Goal: Find specific page/section: Find specific page/section

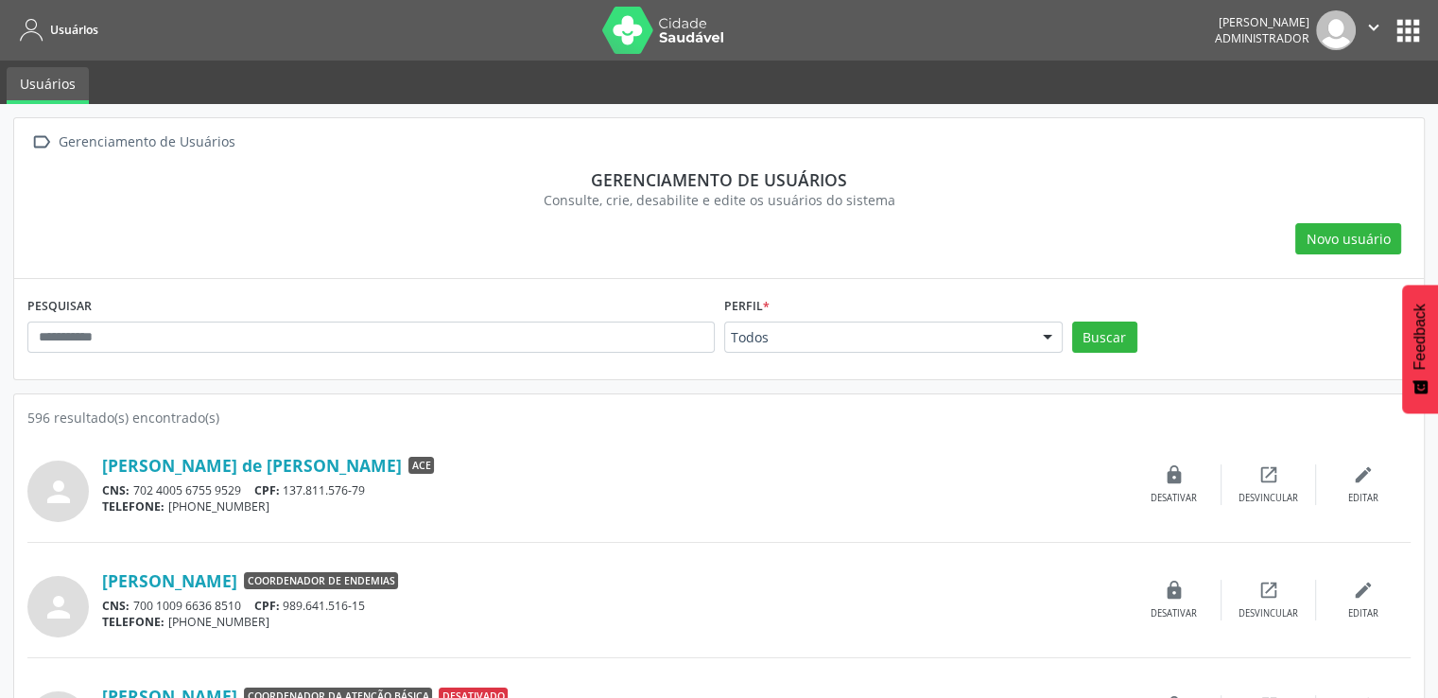
click at [1426, 12] on nav "Usuários [PERSON_NAME] Administrador  Configurações Sair apps" at bounding box center [719, 30] width 1438 height 60
click at [1414, 18] on button "apps" at bounding box center [1407, 30] width 33 height 33
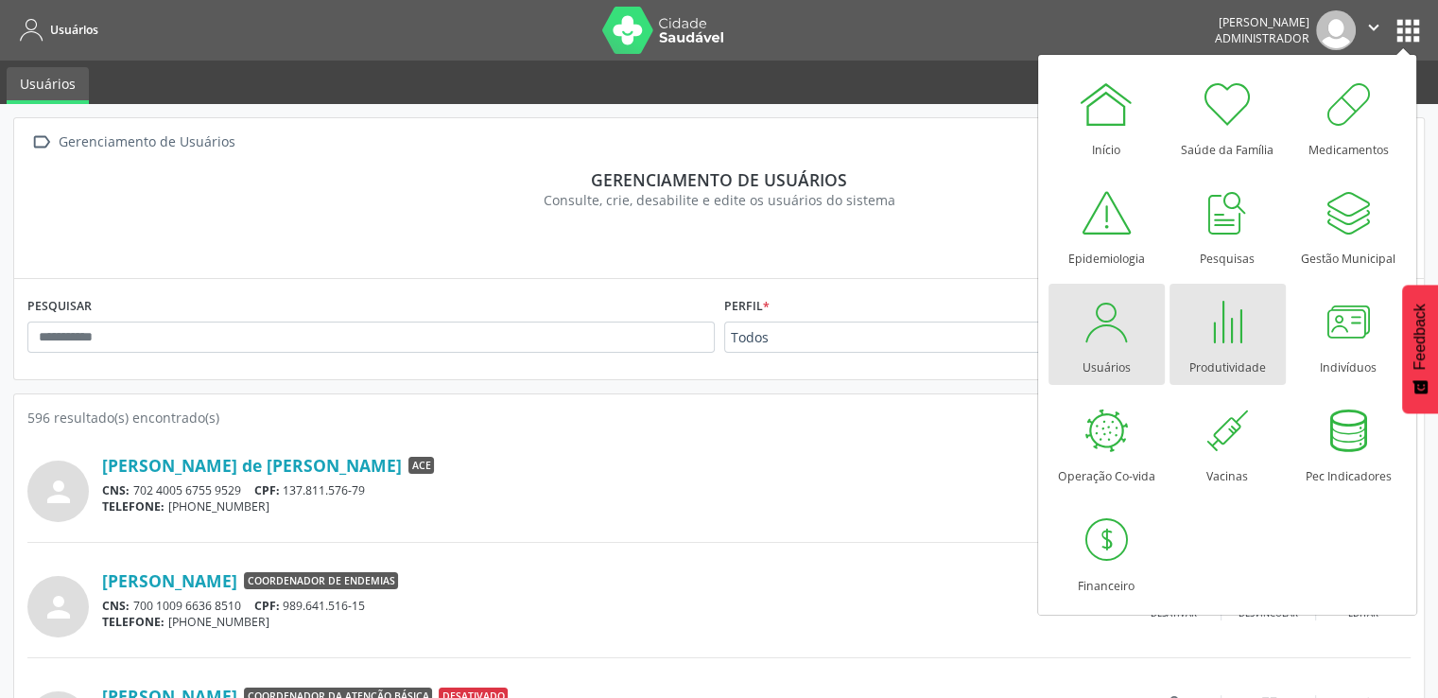
click at [1251, 338] on div at bounding box center [1227, 321] width 57 height 57
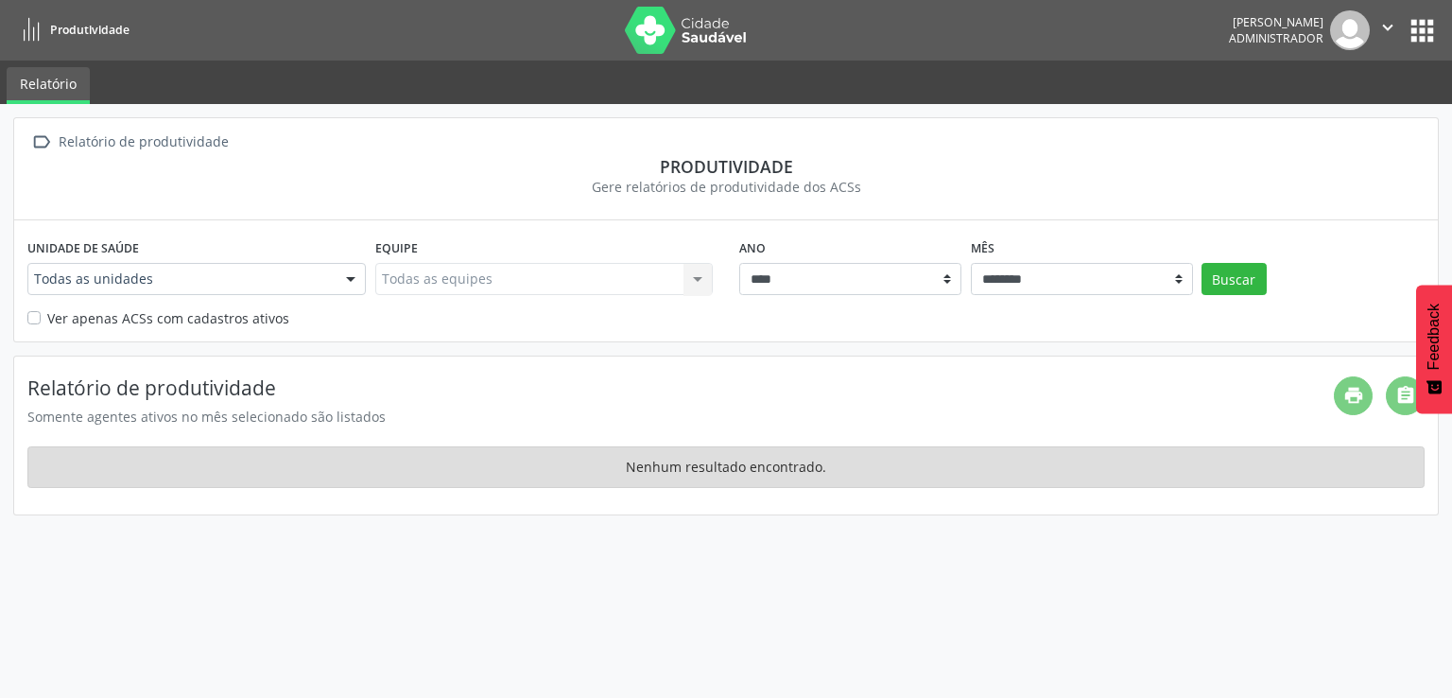
click at [494, 285] on div "Todas as equipes Todas as equipes Nenhum resultado encontrado para: " " Não há …" at bounding box center [544, 279] width 338 height 32
click at [366, 281] on div "Unidade de saúde Todas as unidades Todas as unidades Unidade de Saude Alto Sao …" at bounding box center [197, 270] width 348 height 74
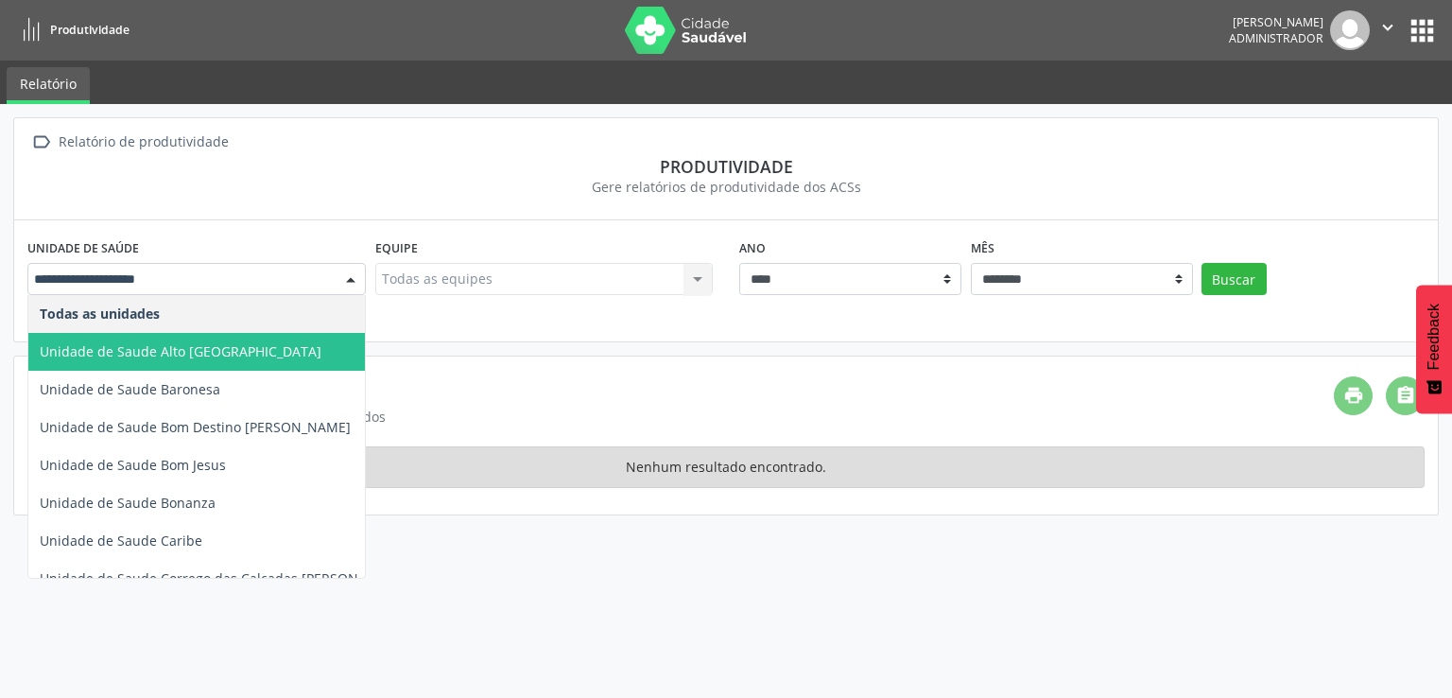
click at [294, 337] on span "Unidade de Saude Alto Sao Cosme" at bounding box center [223, 352] width 390 height 38
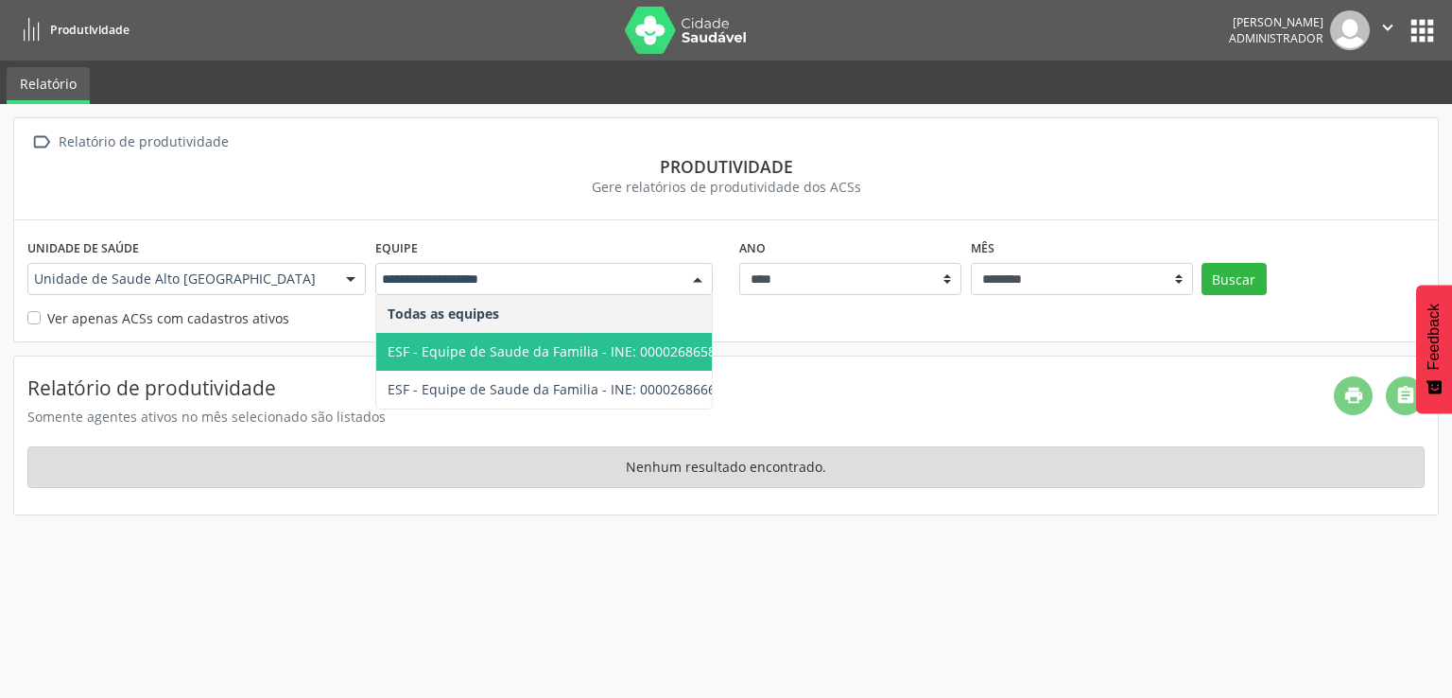
click at [503, 333] on span "ESF - Equipe de Saude da Familia - INE: 0000268658" at bounding box center [551, 352] width 351 height 38
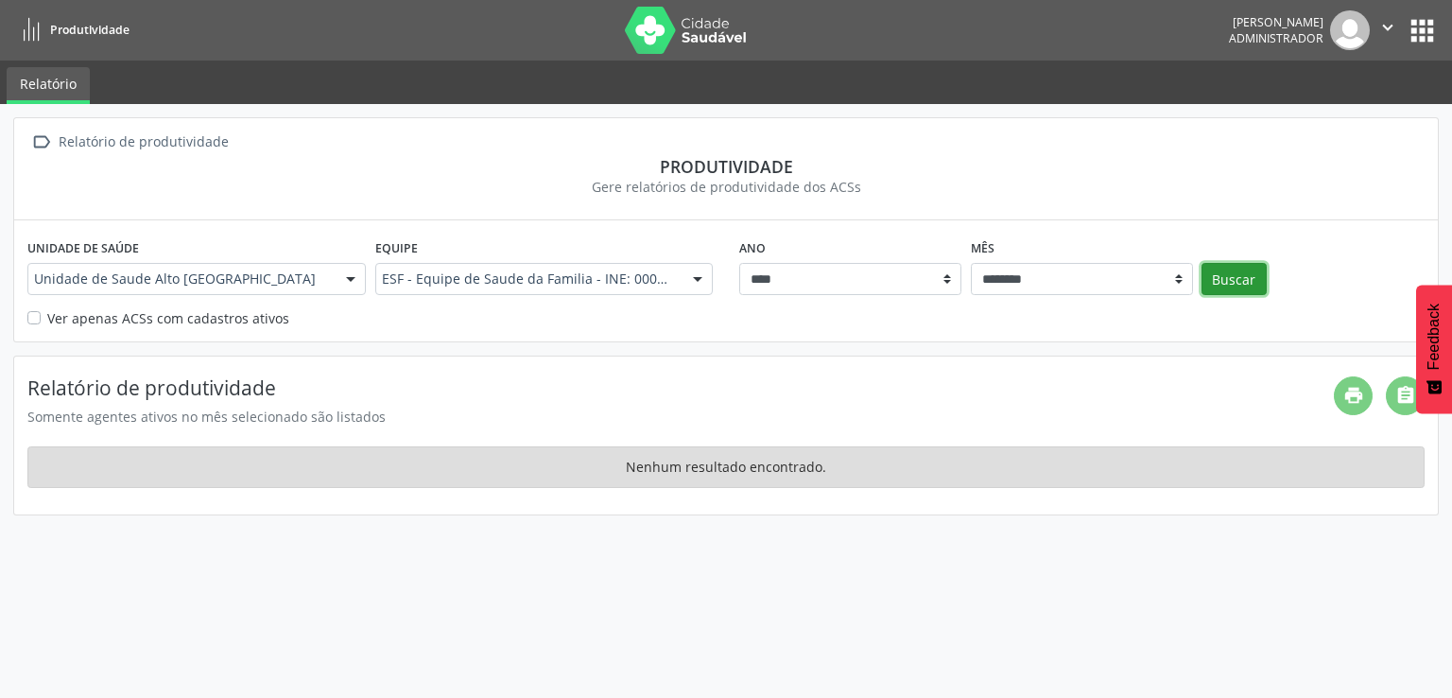
click at [1240, 285] on button "Buscar" at bounding box center [1233, 279] width 65 height 32
click at [326, 284] on div "Unidade de Saude Alto Sao Cosme" at bounding box center [196, 279] width 338 height 32
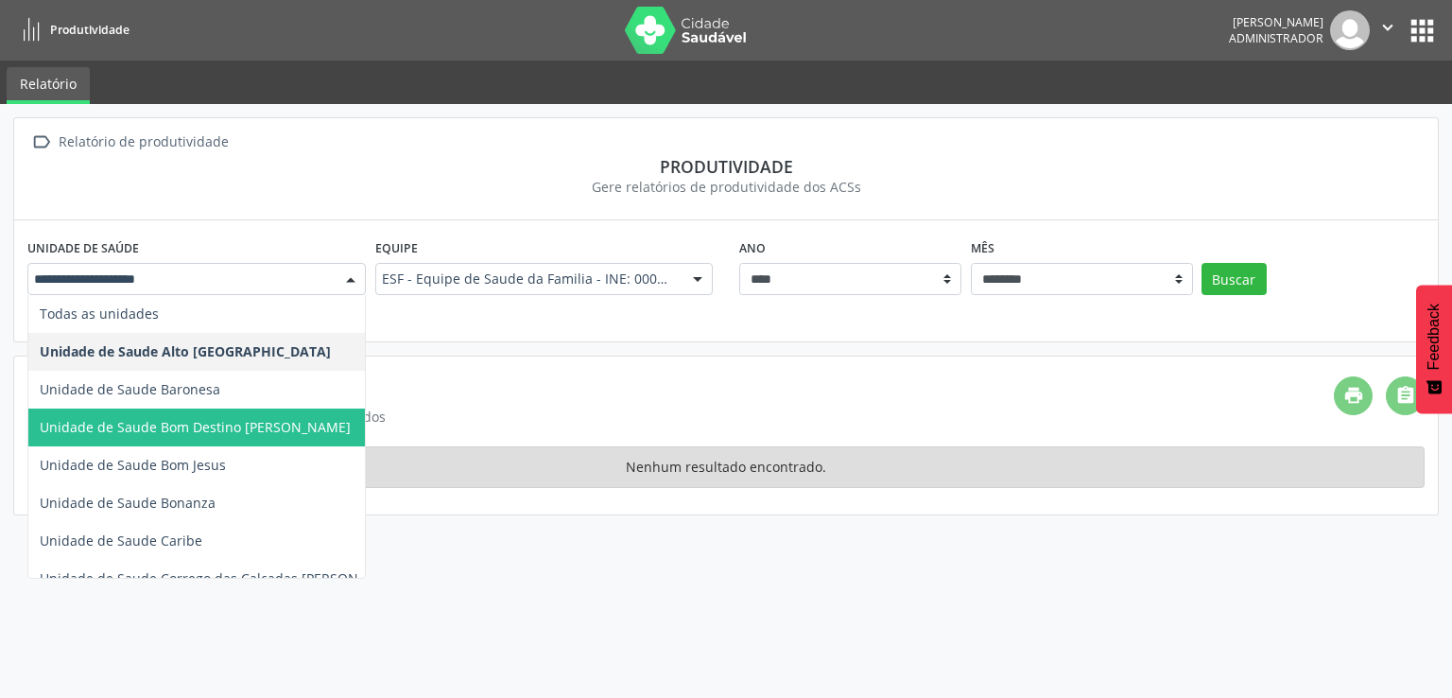
click at [250, 447] on span "Unidade de Saude Bom Jesus" at bounding box center [223, 465] width 390 height 38
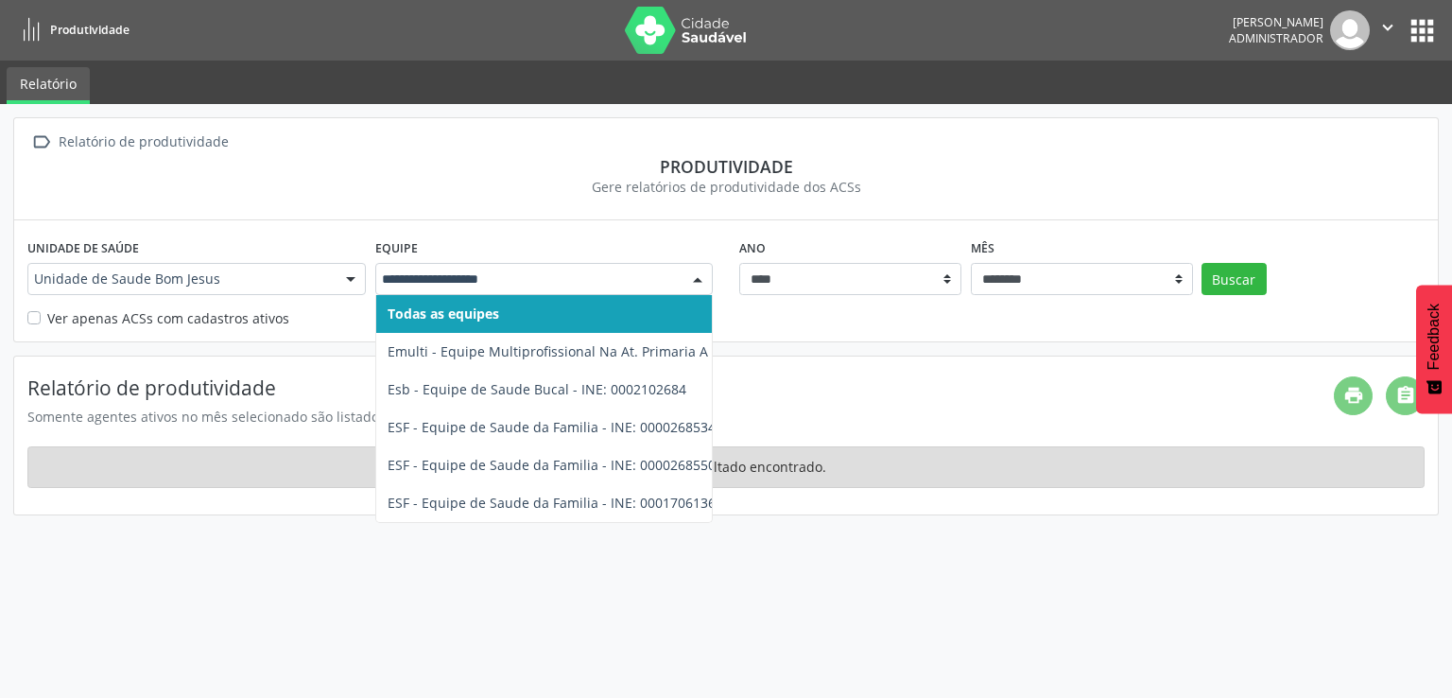
click at [495, 293] on div "Todas as equipes Emulti - Equipe Multiprofissional Na At. Primaria A Saude - IN…" at bounding box center [544, 279] width 338 height 32
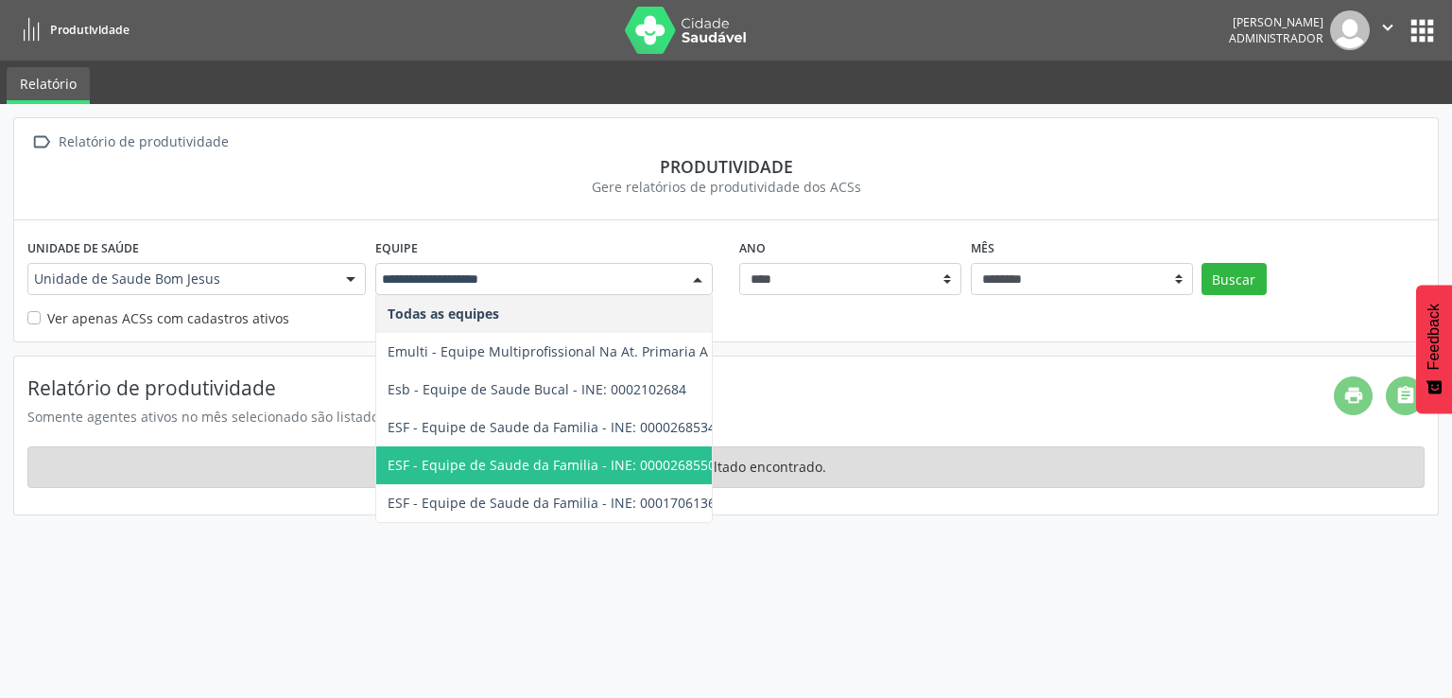
click at [526, 459] on span "ESF - Equipe de Saude da Familia - INE: 0000268550" at bounding box center [552, 465] width 328 height 18
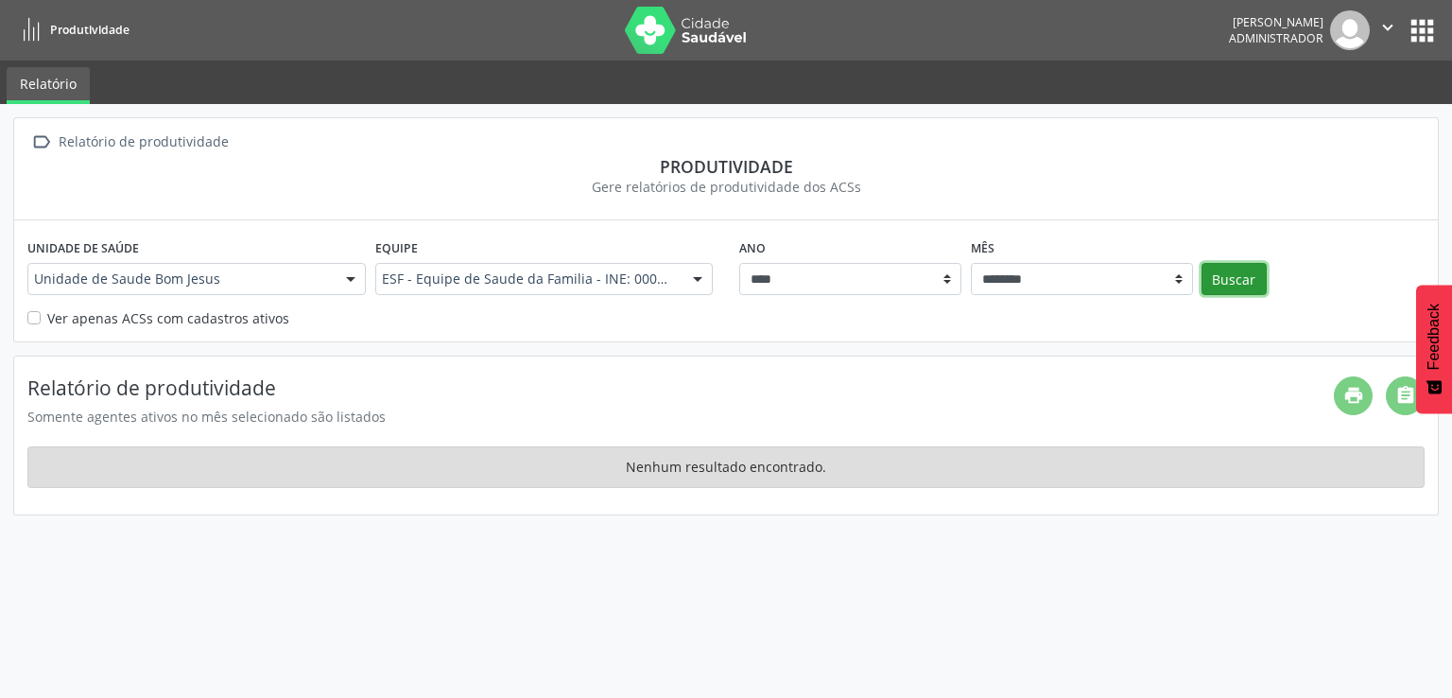
click at [1237, 274] on button "Buscar" at bounding box center [1233, 279] width 65 height 32
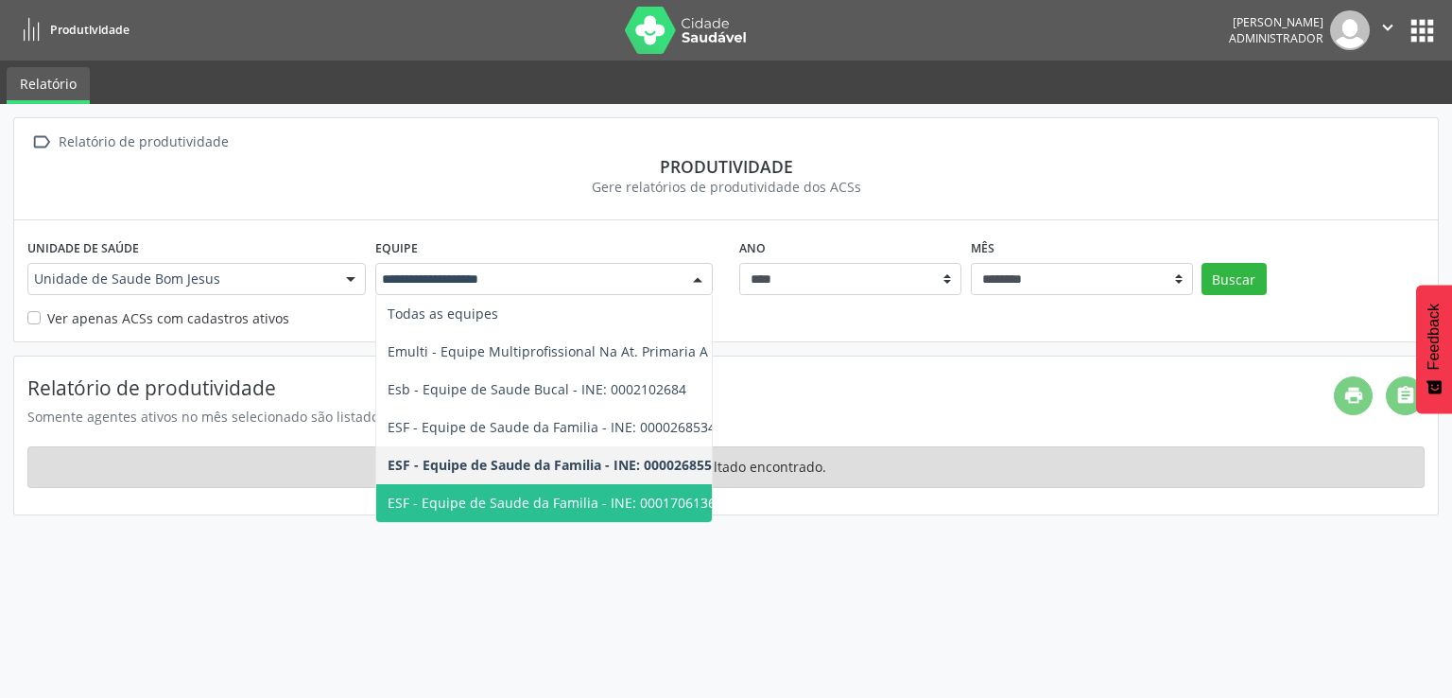
click at [605, 486] on span "ESF - Equipe de Saude da Familia - INE: 0001706136" at bounding box center [628, 503] width 504 height 38
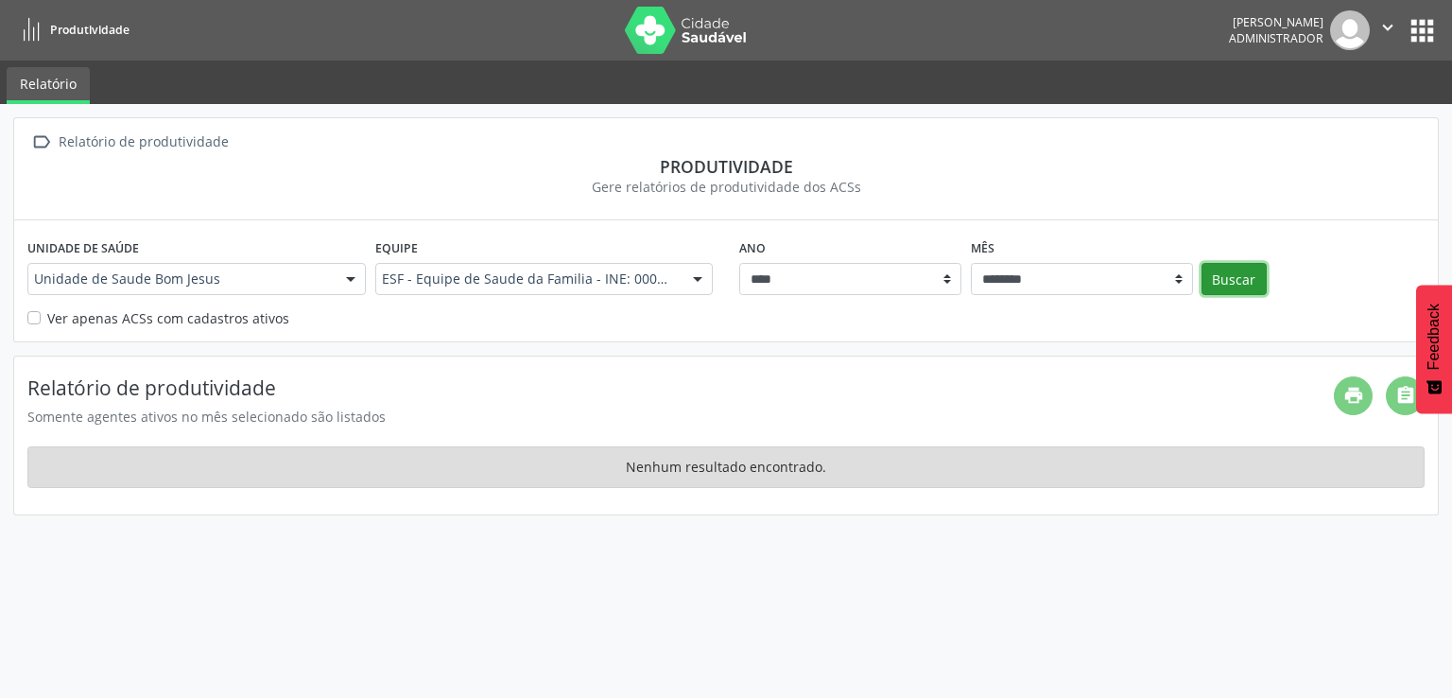
click at [1210, 268] on button "Buscar" at bounding box center [1233, 279] width 65 height 32
click at [881, 292] on select "**** **** ****" at bounding box center [850, 279] width 222 height 32
select select "****"
click at [739, 263] on select "**** **** ****" at bounding box center [850, 279] width 222 height 32
select select "**"
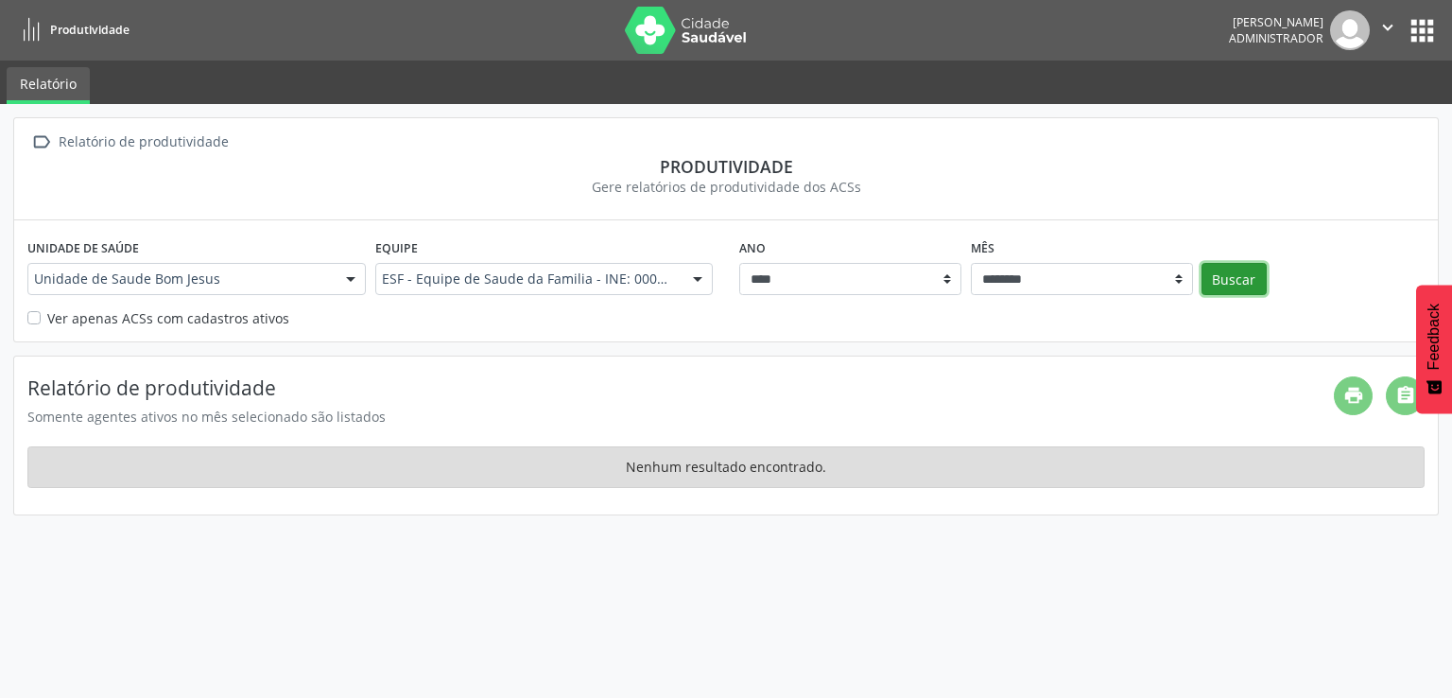
click at [1224, 275] on button "Buscar" at bounding box center [1233, 279] width 65 height 32
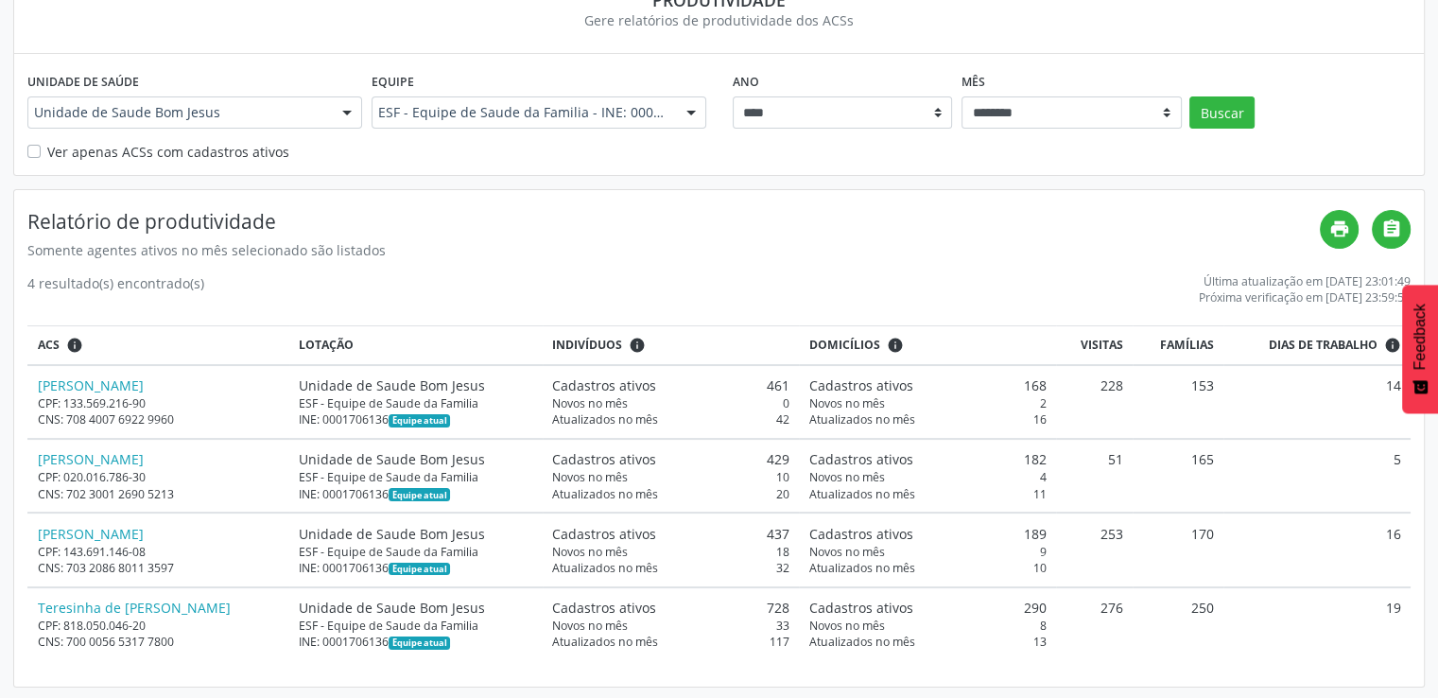
scroll to position [166, 0]
